Goal: Task Accomplishment & Management: Use online tool/utility

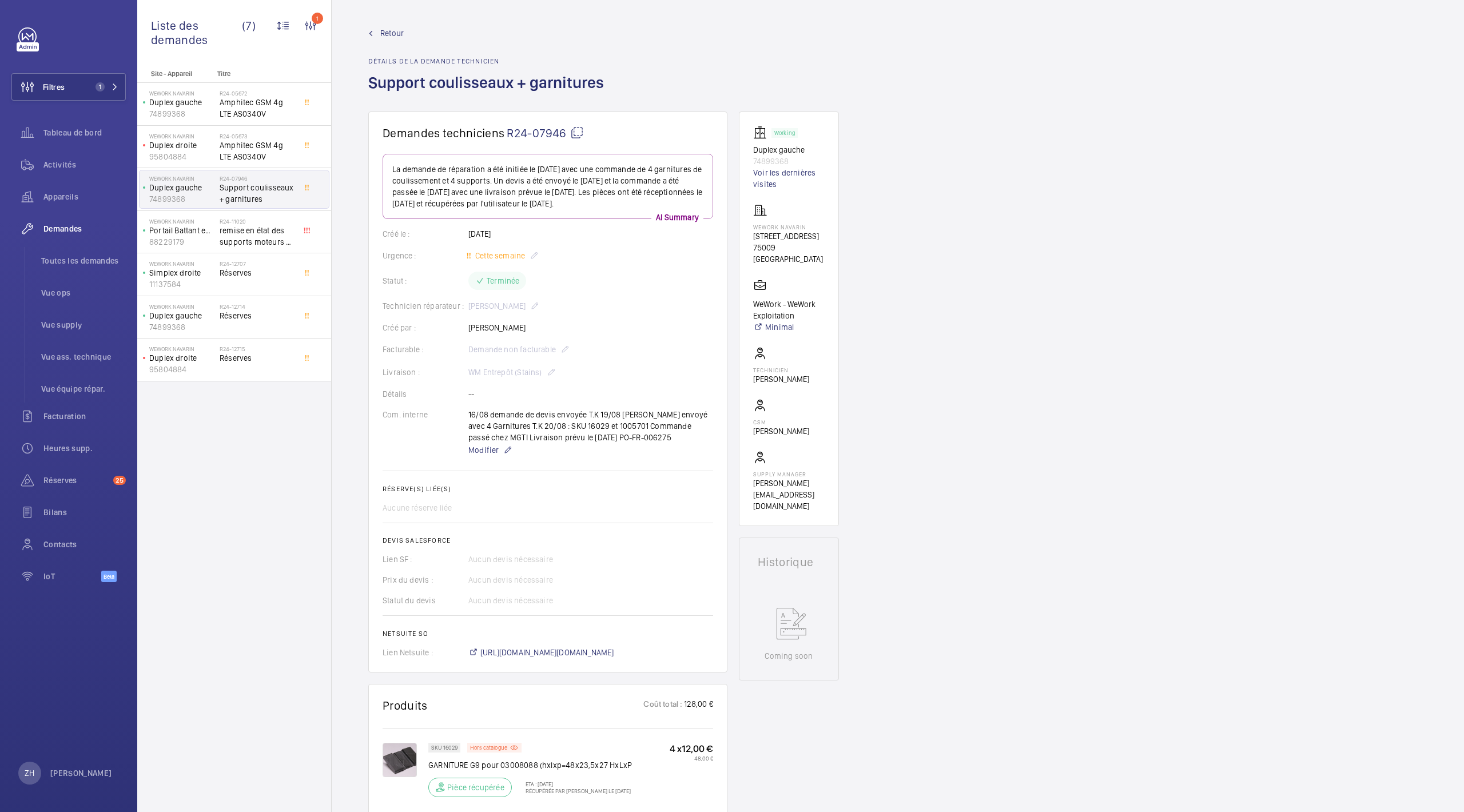
scroll to position [229, 0]
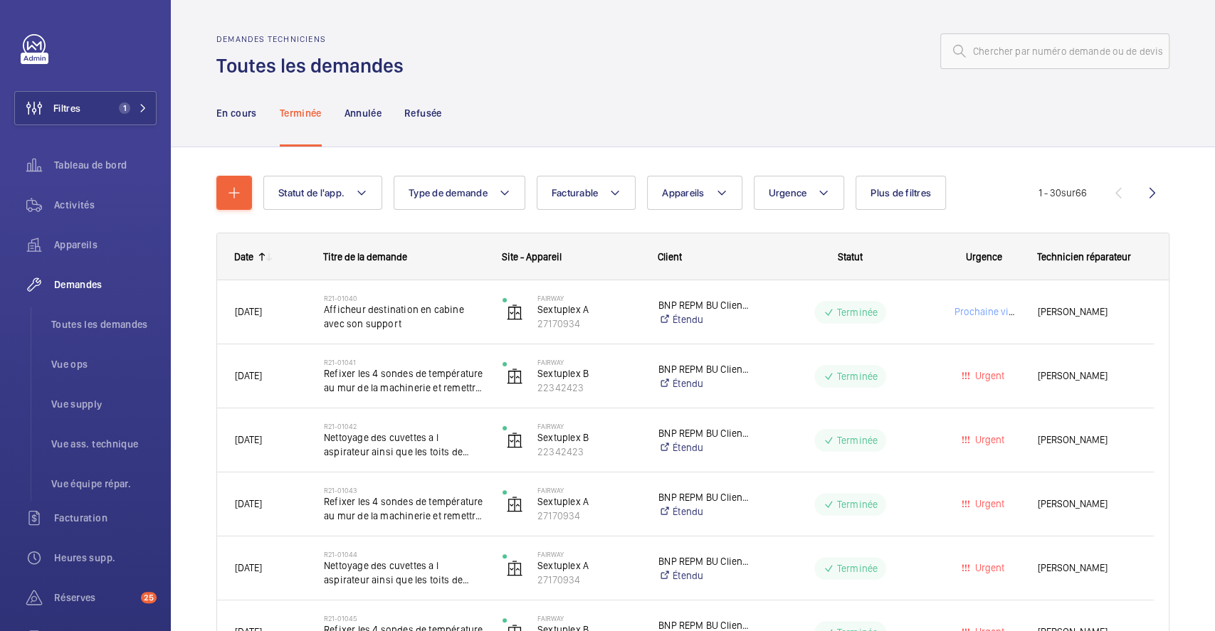
scroll to position [854, 0]
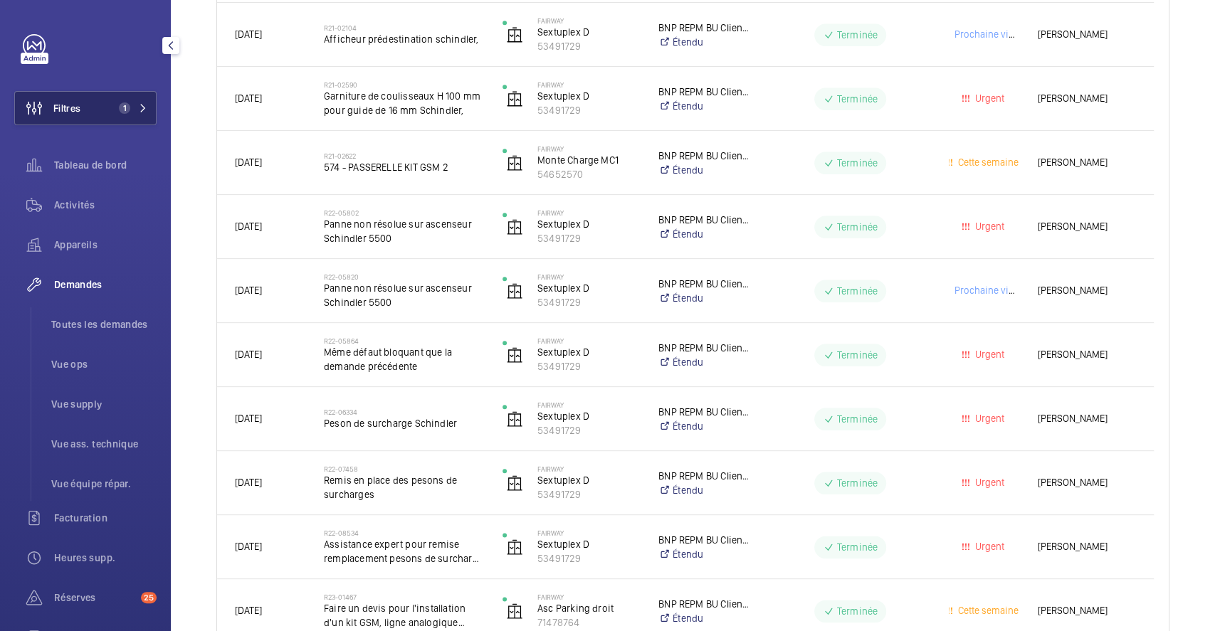
click at [89, 118] on button "Filtres 1" at bounding box center [85, 108] width 142 height 34
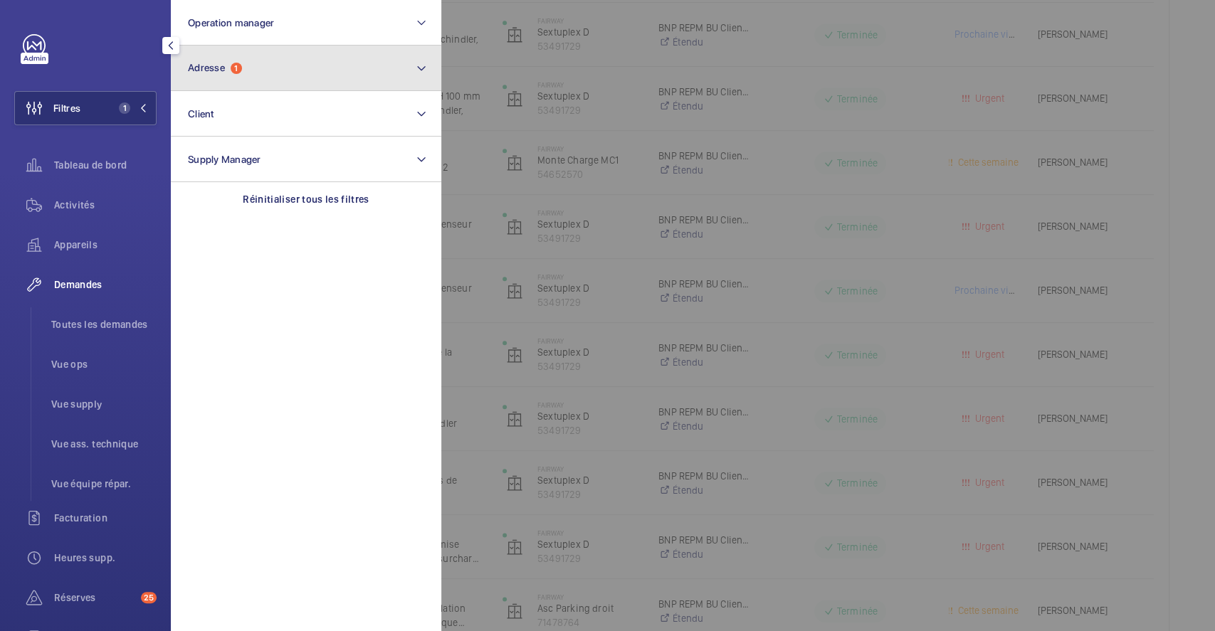
click at [402, 78] on button "Adresse 1" at bounding box center [306, 69] width 271 height 46
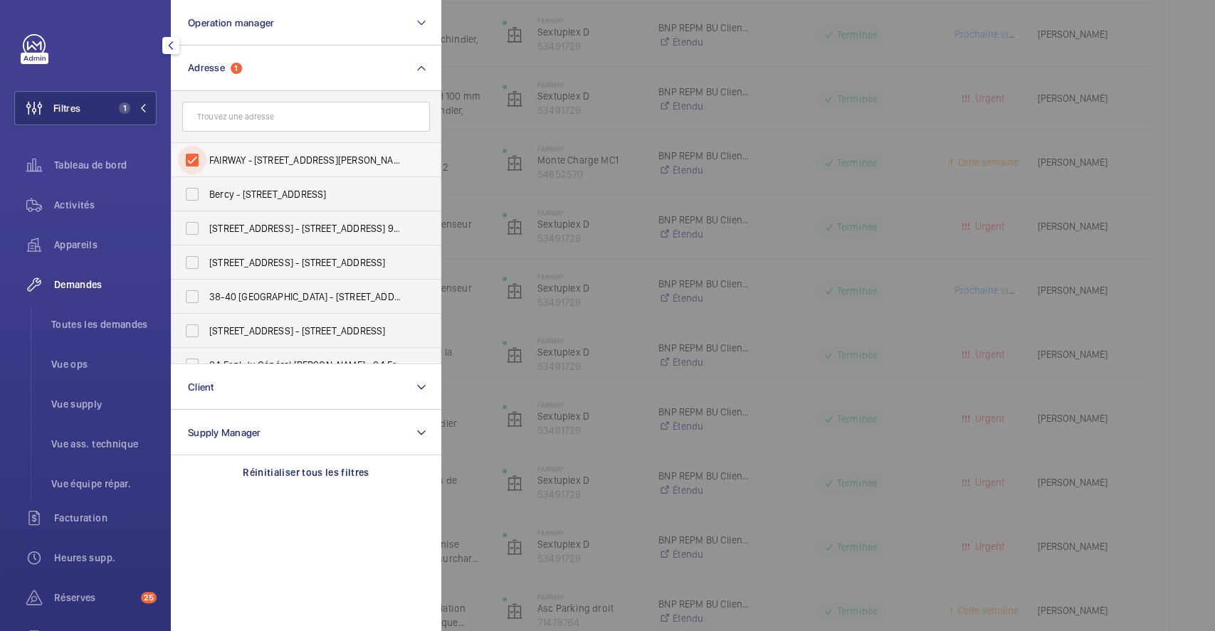
click at [194, 152] on input "FAIRWAY - [STREET_ADDRESS][PERSON_NAME]" at bounding box center [192, 160] width 28 height 28
checkbox input "false"
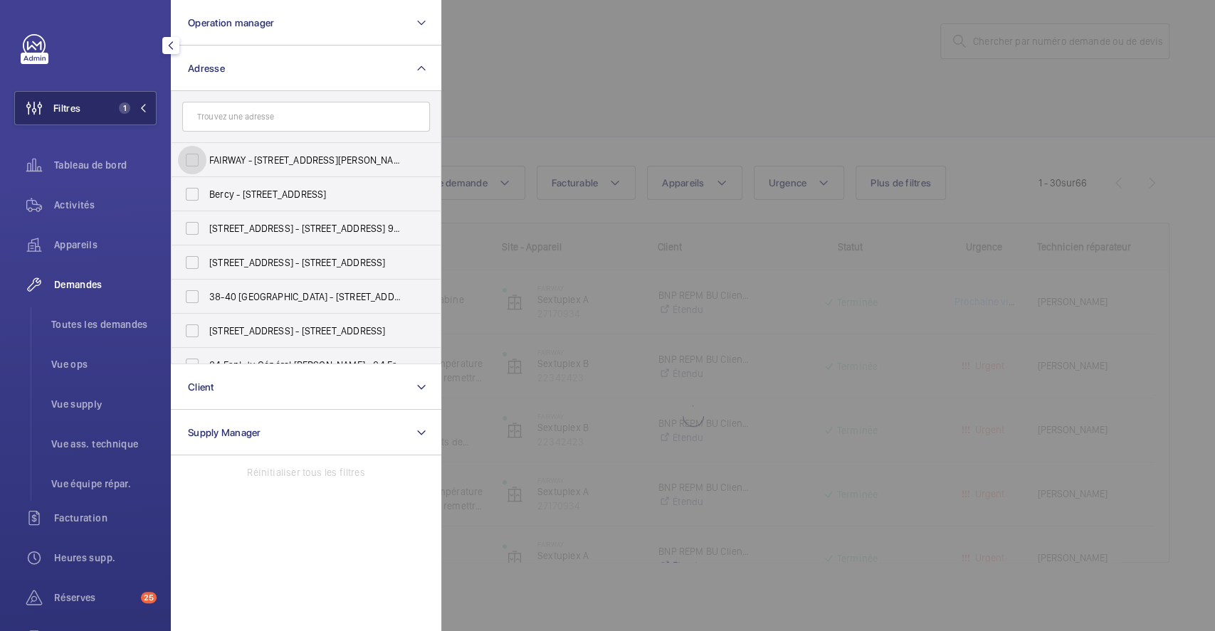
scroll to position [10, 0]
click at [97, 105] on button "Filtres" at bounding box center [85, 108] width 142 height 34
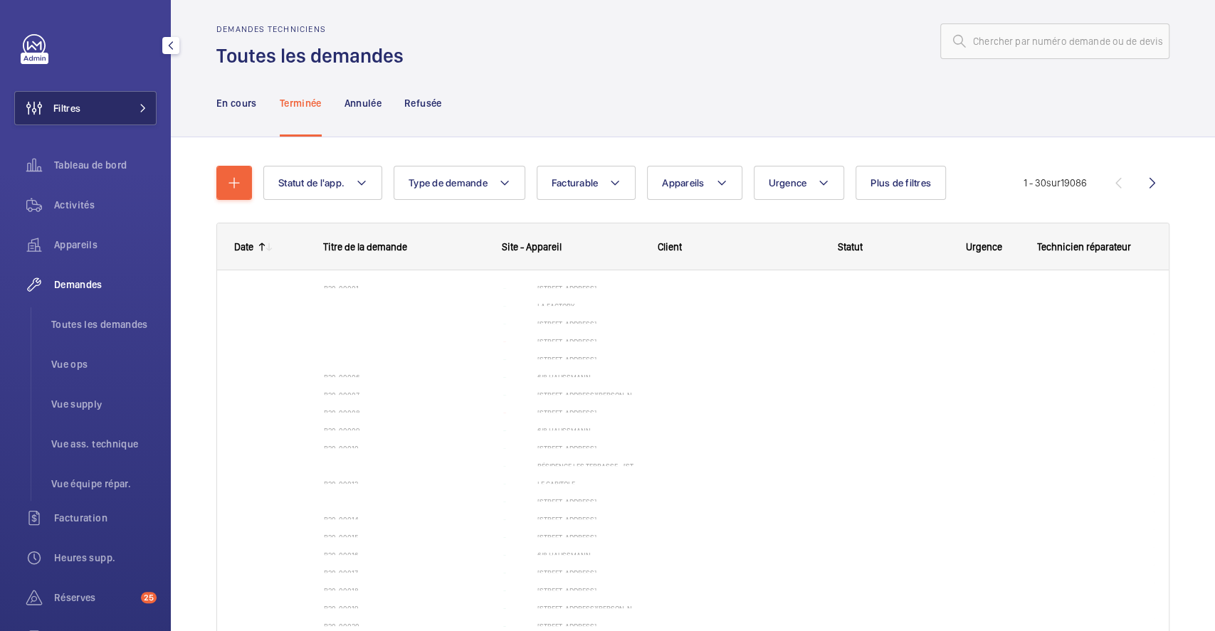
click at [85, 106] on button "Filtres" at bounding box center [85, 108] width 142 height 34
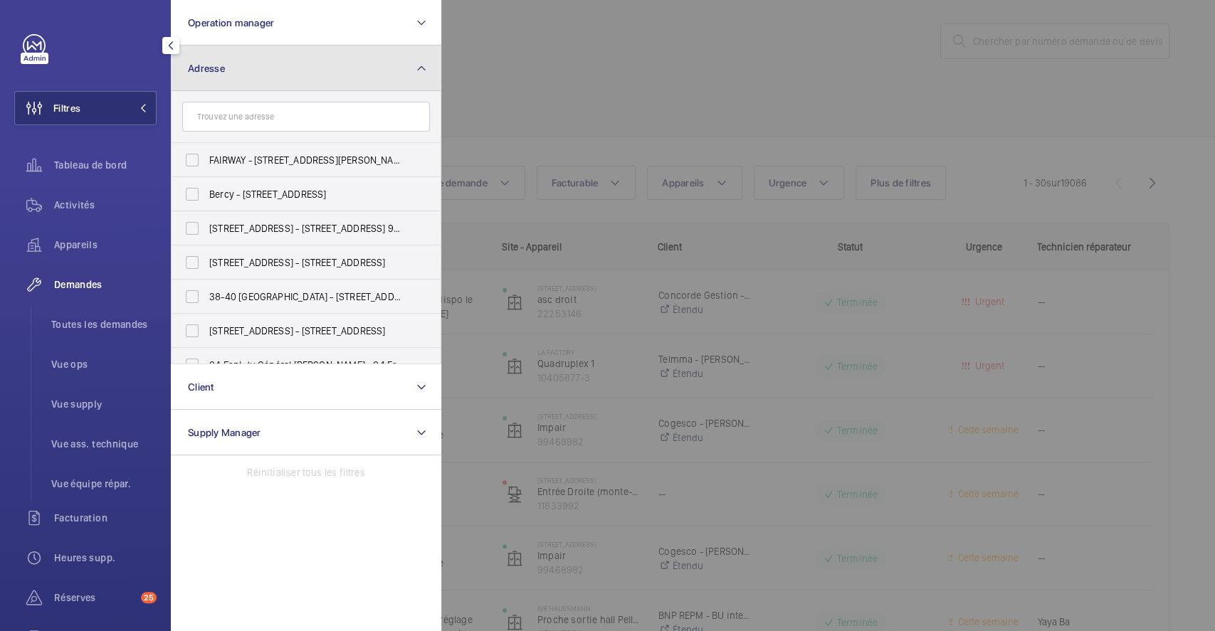
click at [231, 60] on button "Adresse" at bounding box center [306, 69] width 271 height 46
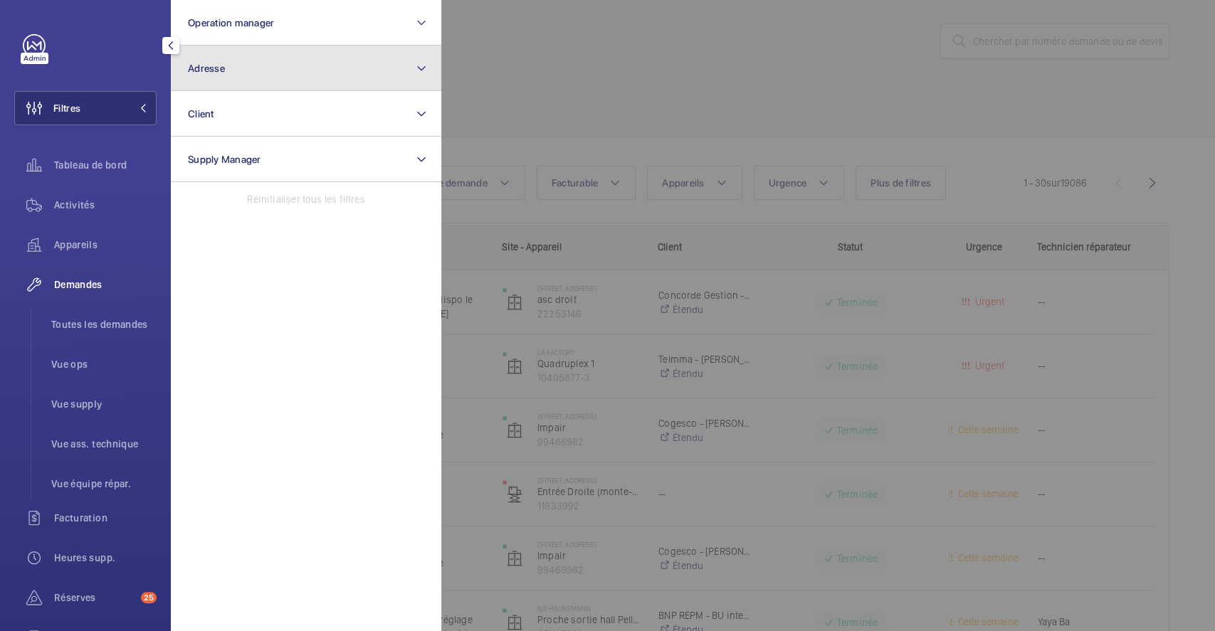
click at [233, 65] on button "Adresse" at bounding box center [306, 69] width 271 height 46
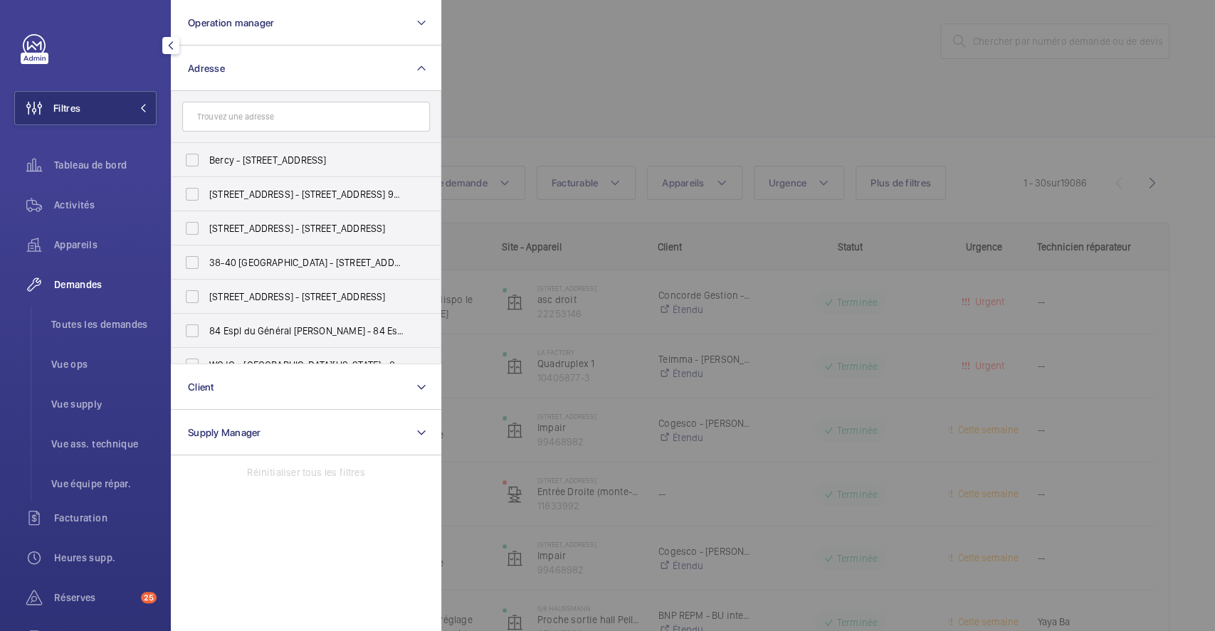
click at [249, 122] on input "text" at bounding box center [306, 117] width 248 height 30
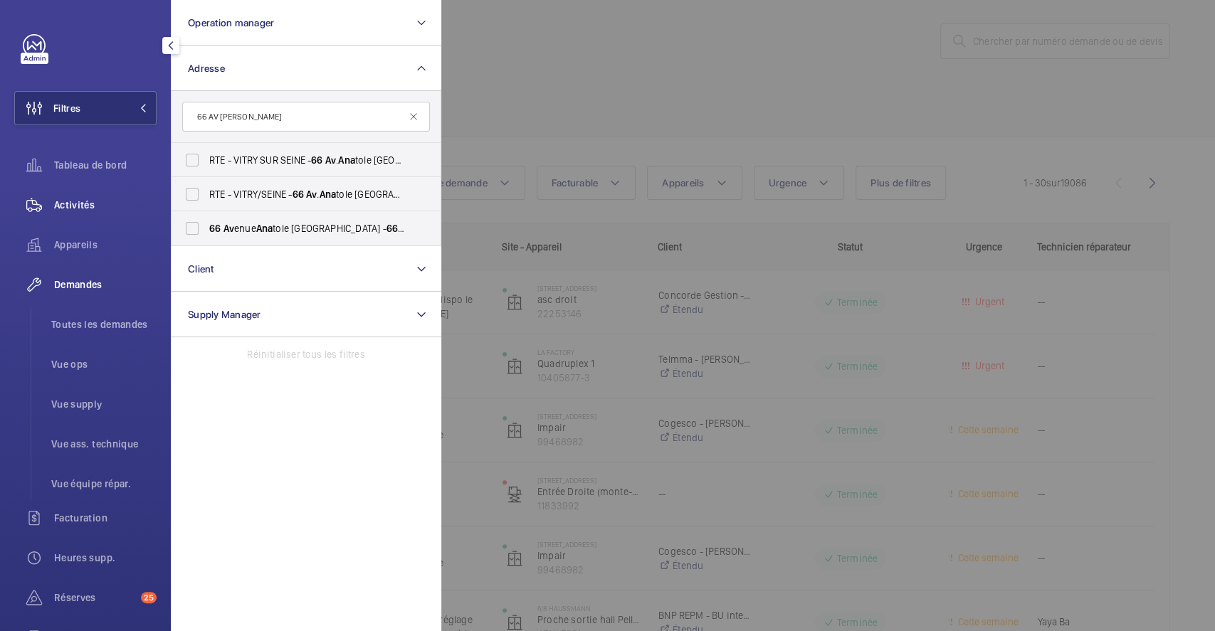
type input "66 AV [PERSON_NAME]"
click at [98, 196] on div "Activités" at bounding box center [85, 205] width 142 height 34
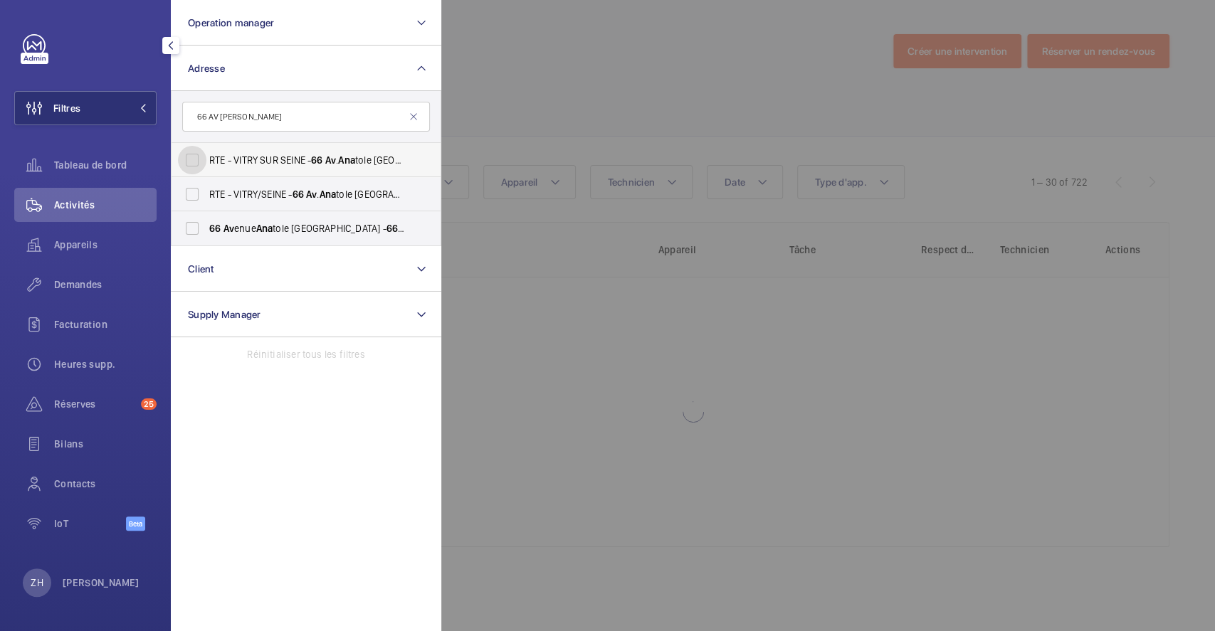
click at [191, 157] on input "RTE - VITRY SUR SEINE - 66 Av . Ana tole [GEOGRAPHIC_DATA], [GEOGRAPHIC_DATA] 9…" at bounding box center [192, 160] width 28 height 28
checkbox input "true"
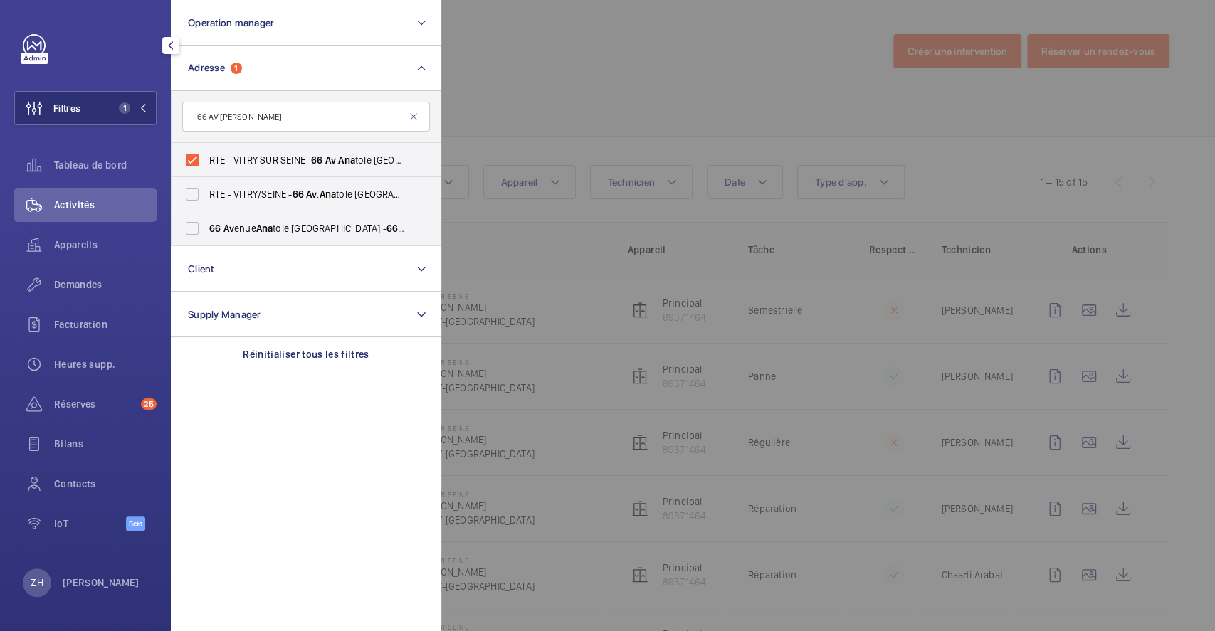
click at [705, 97] on div at bounding box center [1048, 315] width 1215 height 631
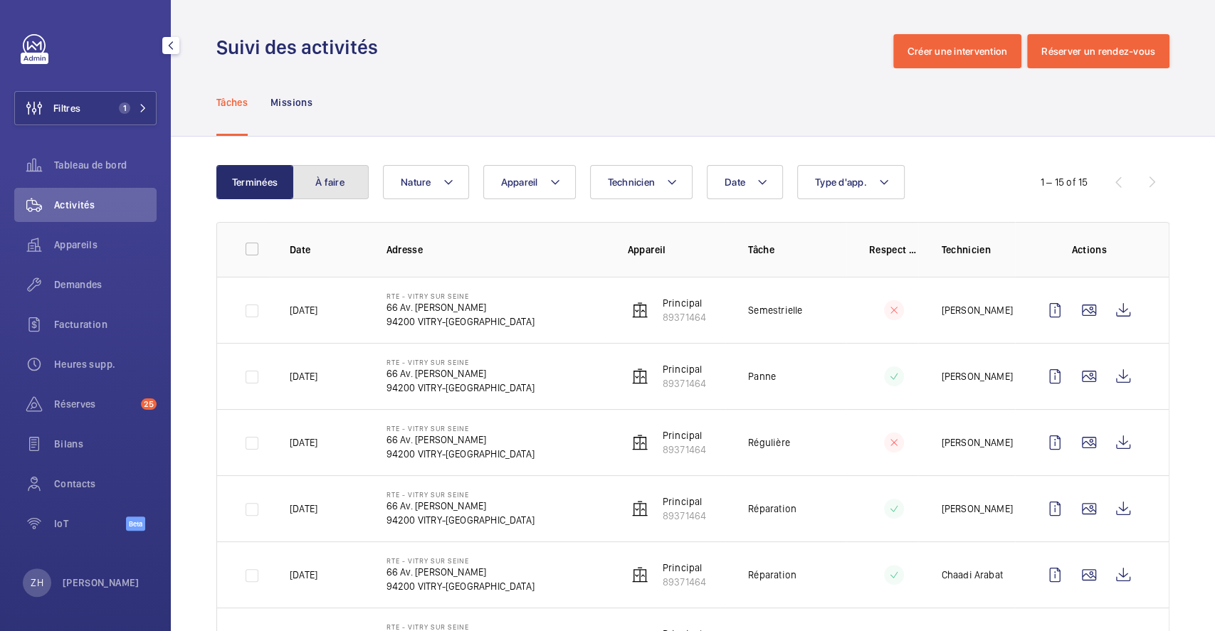
click at [350, 190] on button "À faire" at bounding box center [330, 182] width 77 height 34
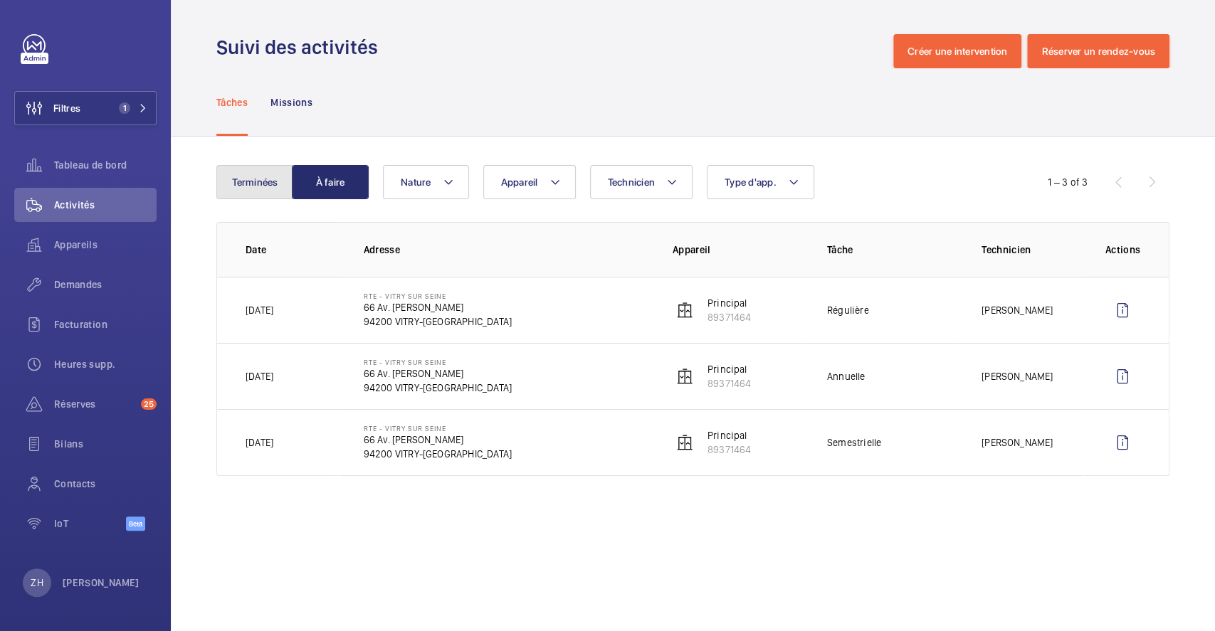
click at [236, 173] on button "Terminées" at bounding box center [254, 182] width 77 height 34
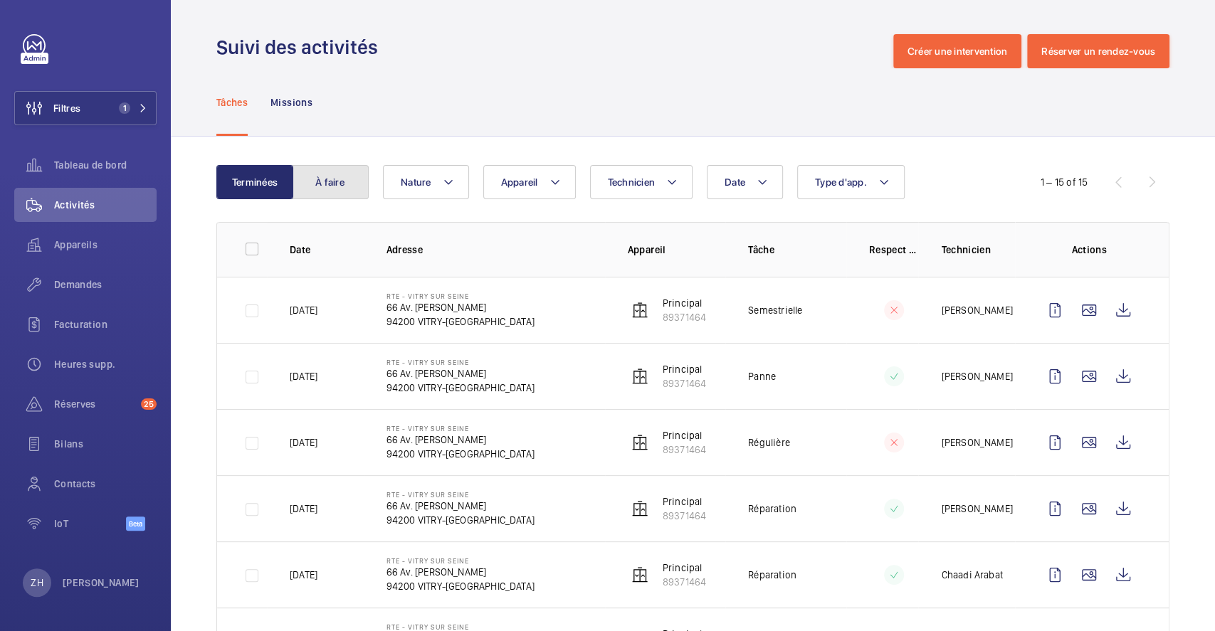
click at [333, 179] on button "À faire" at bounding box center [330, 182] width 77 height 34
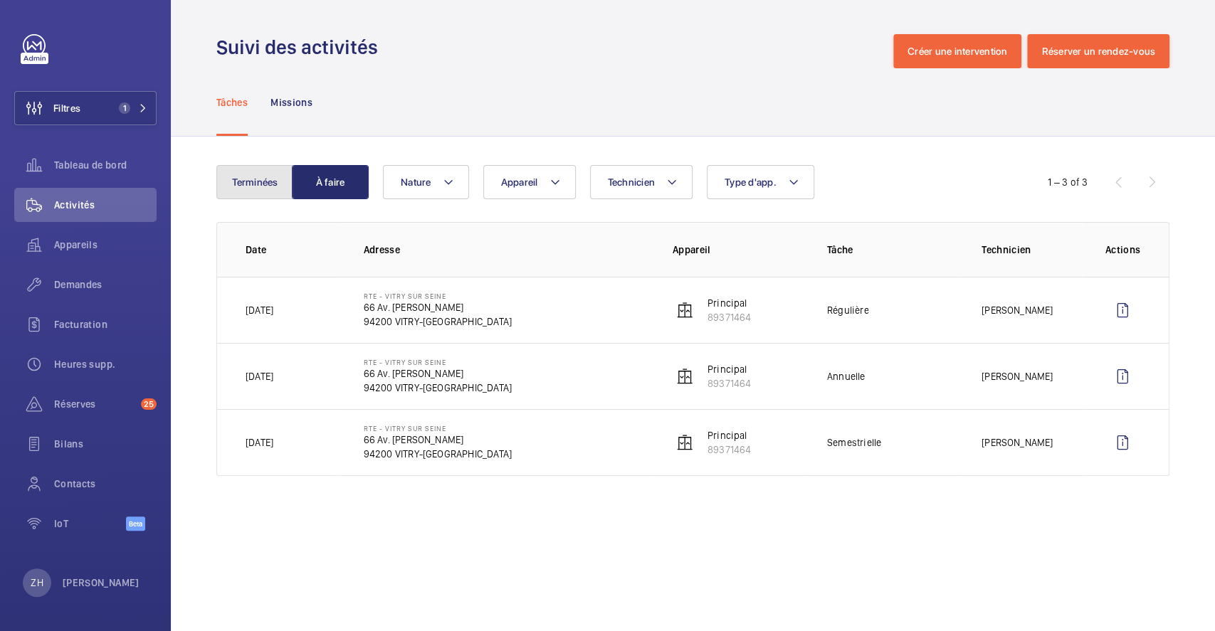
click at [250, 185] on button "Terminées" at bounding box center [254, 182] width 77 height 34
